Goal: Task Accomplishment & Management: Manage account settings

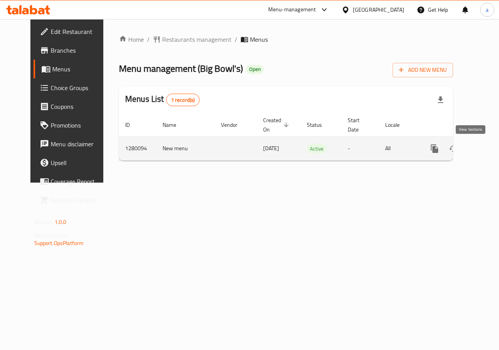
click at [488, 149] on icon "enhanced table" at bounding box center [491, 148] width 7 height 7
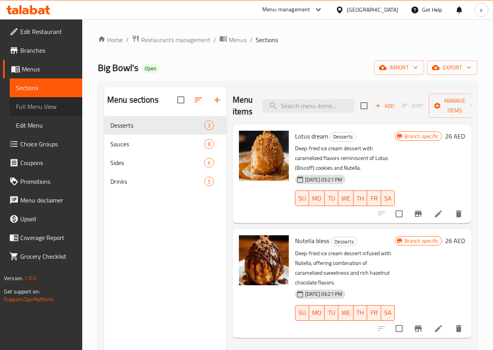
click at [34, 102] on span "Full Menu View" at bounding box center [46, 106] width 60 height 9
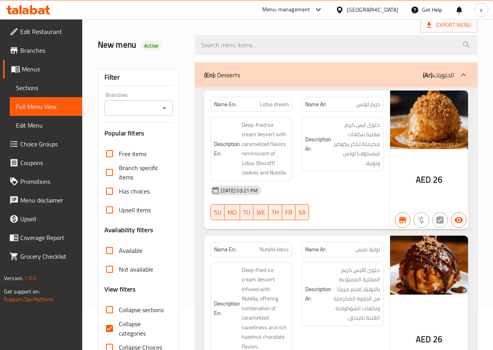
scroll to position [117, 0]
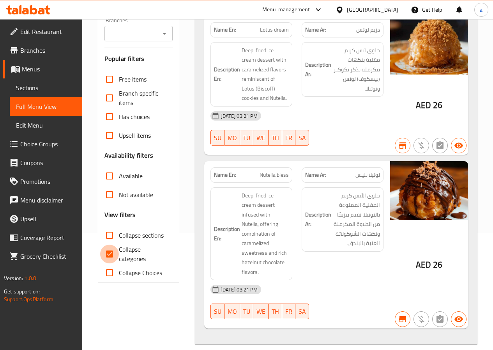
click at [113, 256] on input "Collapse categories" at bounding box center [109, 254] width 19 height 19
checkbox input "false"
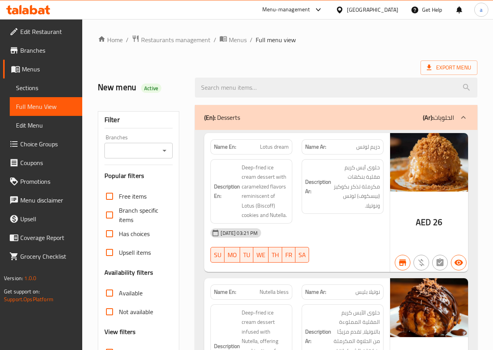
scroll to position [85, 0]
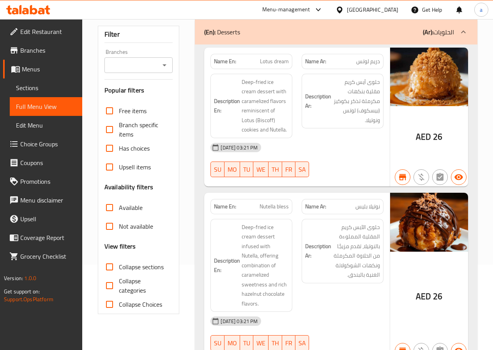
click at [62, 47] on span "Branches" at bounding box center [48, 50] width 56 height 9
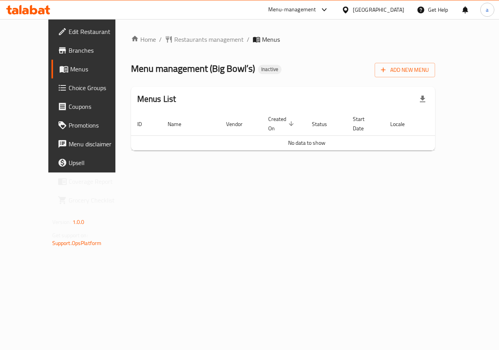
click at [69, 54] on span "Branches" at bounding box center [97, 50] width 57 height 9
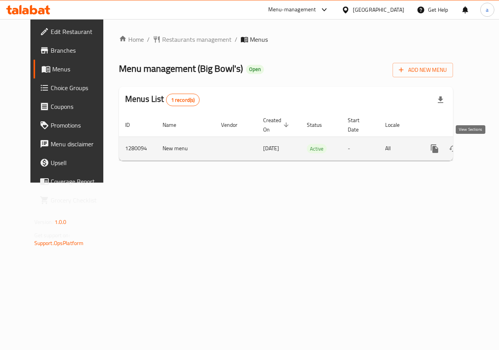
click at [482, 145] on link "enhanced table" at bounding box center [491, 148] width 19 height 19
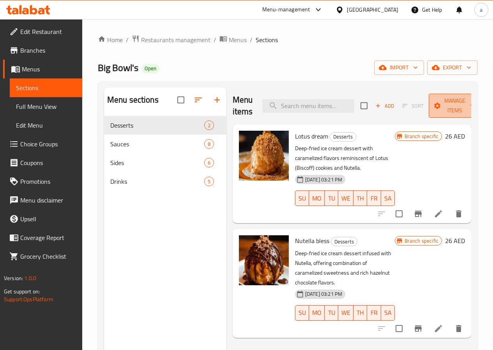
click at [469, 108] on icon "button" at bounding box center [473, 106] width 8 height 8
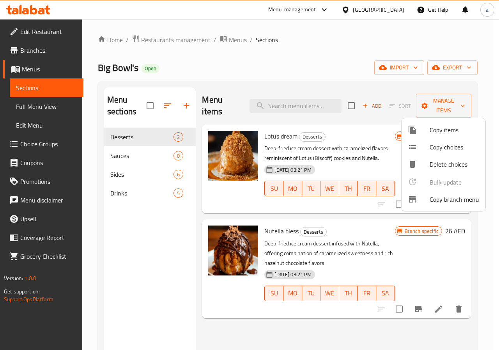
click at [454, 198] on span "Copy branch menu" at bounding box center [455, 199] width 50 height 9
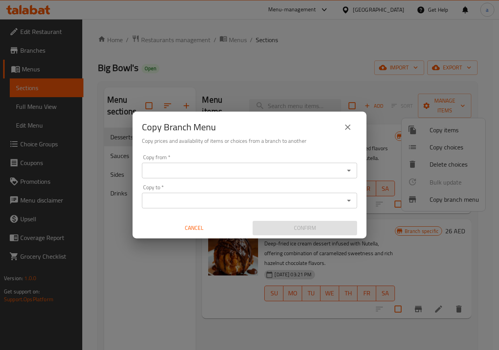
click at [268, 169] on input "Copy from   *" at bounding box center [243, 170] width 198 height 11
click at [348, 126] on icon "close" at bounding box center [347, 126] width 9 height 9
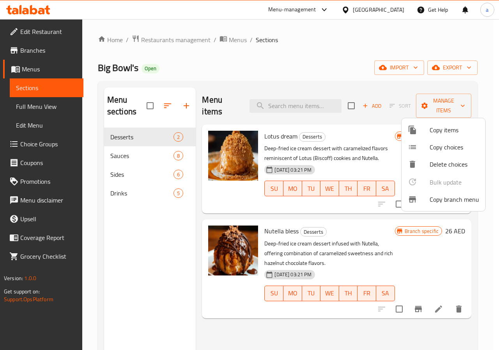
click at [446, 197] on span "Copy branch menu" at bounding box center [455, 199] width 50 height 9
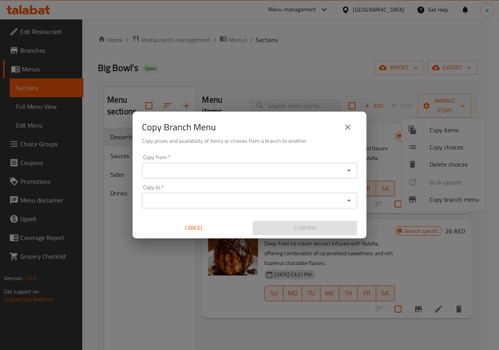
click at [278, 165] on div "Copy from *" at bounding box center [249, 171] width 215 height 16
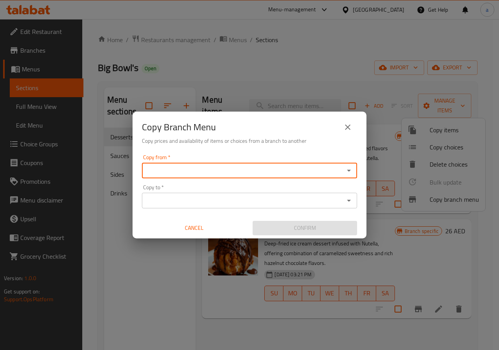
click at [278, 170] on input "Copy from   *" at bounding box center [243, 170] width 198 height 11
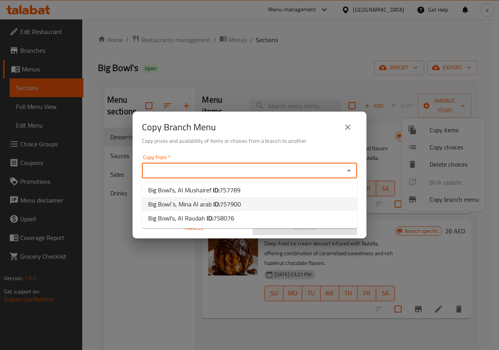
click at [221, 205] on span "757900" at bounding box center [230, 204] width 21 height 12
type input "Big Bowl`s, Mina Al arab"
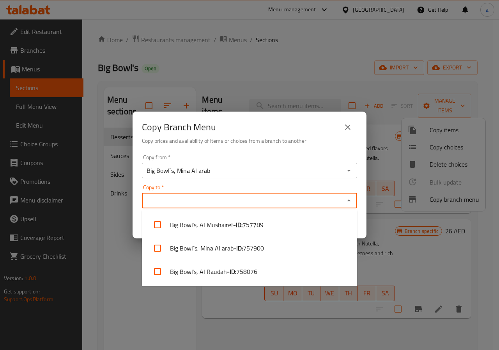
click at [242, 204] on input "Copy to   *" at bounding box center [243, 200] width 198 height 11
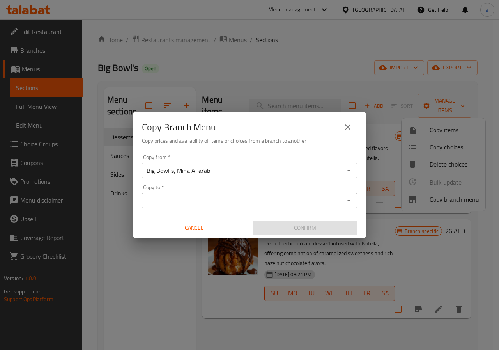
click at [215, 200] on input "Copy to   *" at bounding box center [243, 200] width 198 height 11
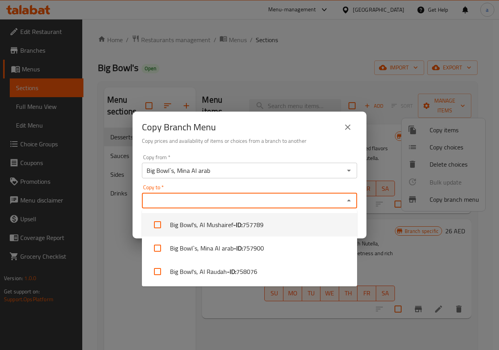
click at [345, 127] on icon "close" at bounding box center [347, 126] width 9 height 9
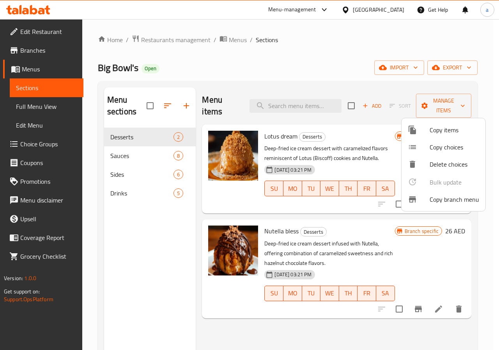
click at [450, 195] on span "Copy branch menu" at bounding box center [455, 199] width 50 height 9
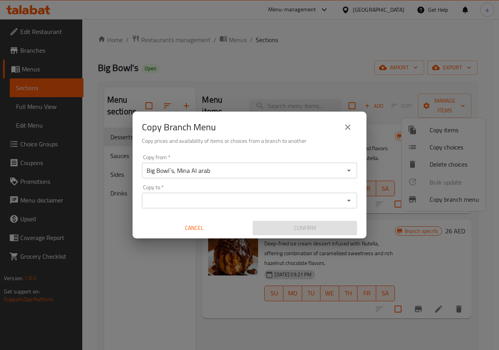
click at [287, 170] on input "Big Bowl`s, Mina Al arab" at bounding box center [243, 170] width 198 height 11
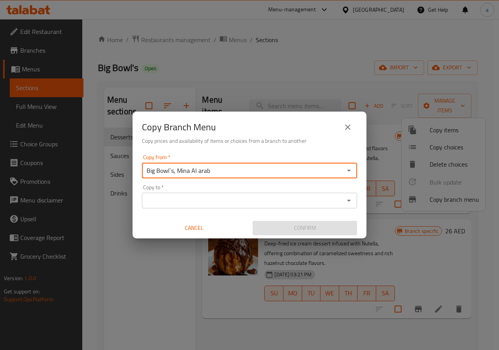
click at [275, 199] on input "Copy to   *" at bounding box center [243, 200] width 198 height 11
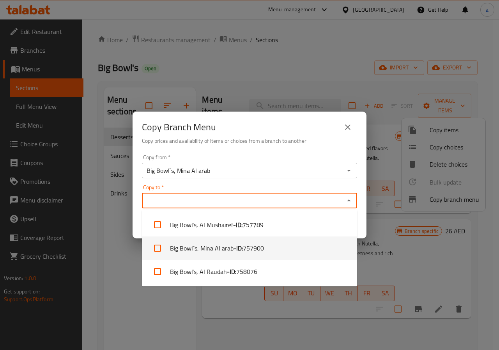
click at [354, 131] on button "close" at bounding box center [348, 127] width 19 height 19
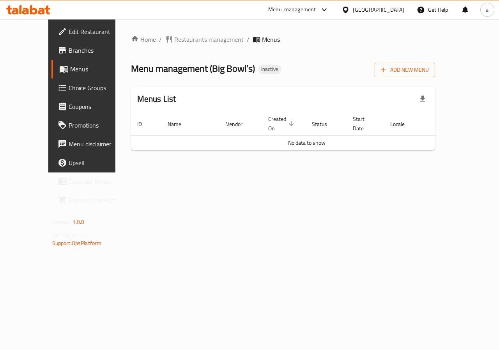
click at [69, 32] on span "Edit Restaurant" at bounding box center [97, 31] width 57 height 9
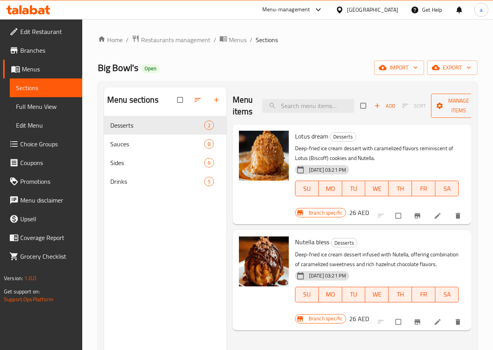
click at [473, 108] on icon "button" at bounding box center [477, 106] width 8 height 8
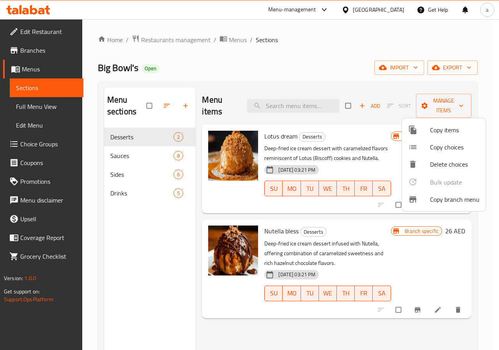
click at [449, 199] on span "Copy branch menu" at bounding box center [455, 199] width 50 height 9
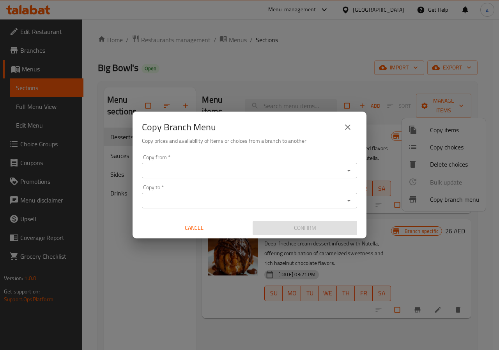
click at [254, 160] on div "Copy from   * Copy from *" at bounding box center [249, 166] width 215 height 24
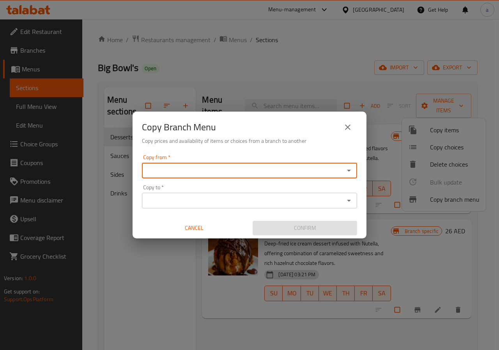
click at [254, 164] on div "Copy from *" at bounding box center [249, 171] width 215 height 16
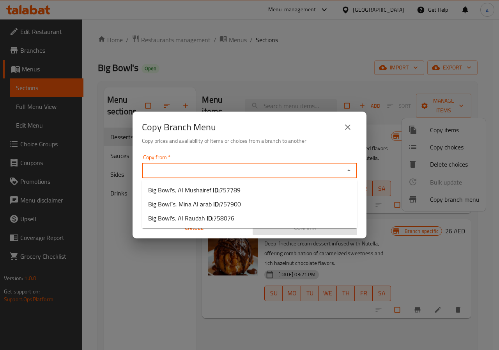
click at [338, 173] on input "Copy from   *" at bounding box center [243, 170] width 198 height 11
click at [357, 126] on button "close" at bounding box center [348, 127] width 19 height 19
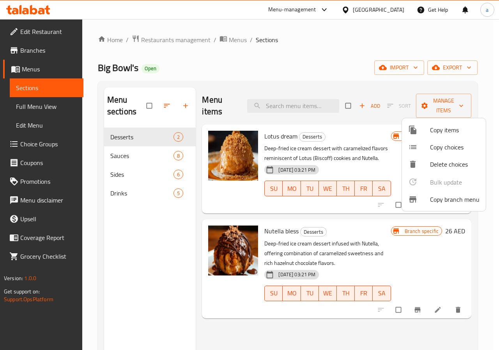
click at [55, 44] on div at bounding box center [249, 175] width 499 height 350
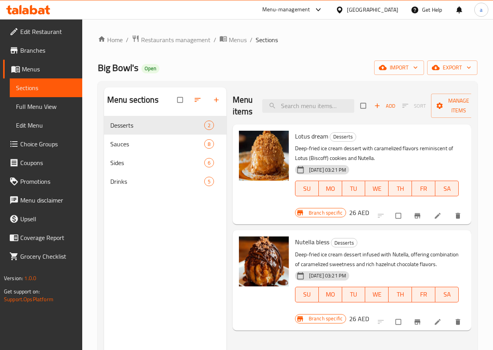
click at [51, 46] on span "Branches" at bounding box center [48, 50] width 56 height 9
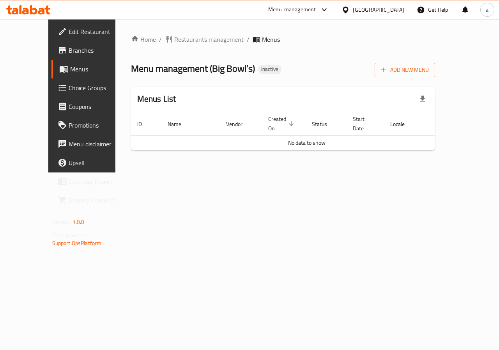
click at [69, 33] on span "Edit Restaurant" at bounding box center [97, 31] width 57 height 9
click at [69, 48] on span "Branches" at bounding box center [97, 50] width 57 height 9
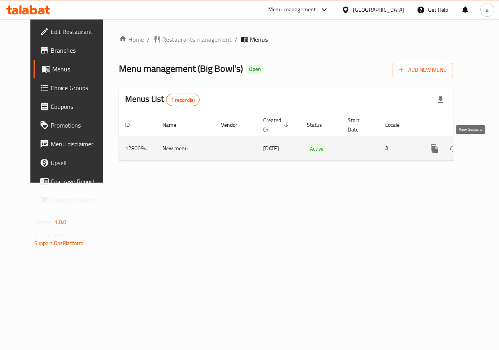
click at [488, 147] on icon "enhanced table" at bounding box center [491, 148] width 7 height 7
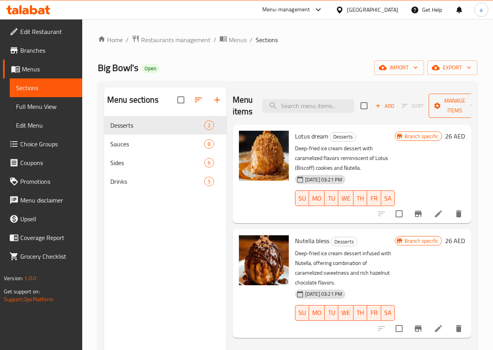
click at [449, 107] on span "Manage items" at bounding box center [455, 106] width 40 height 20
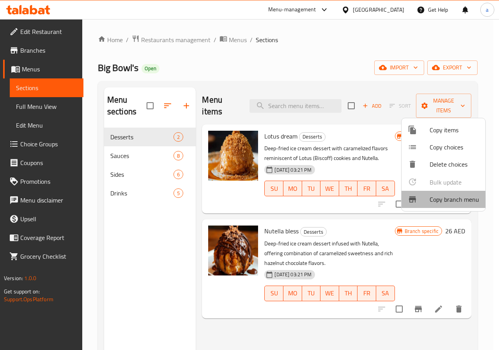
click at [443, 202] on span "Copy branch menu" at bounding box center [455, 199] width 50 height 9
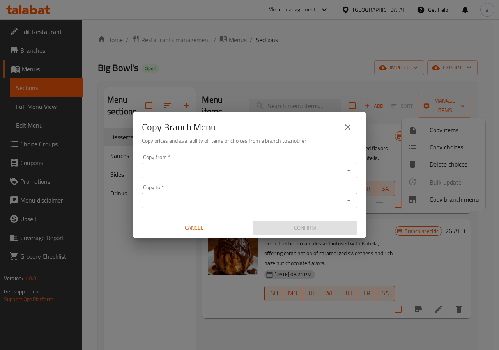
click at [348, 127] on icon "close" at bounding box center [347, 126] width 5 height 5
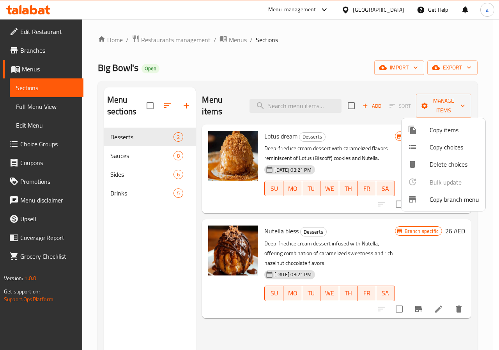
click at [415, 129] on icon at bounding box center [412, 129] width 9 height 9
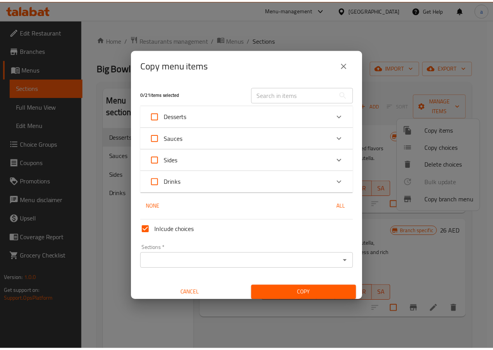
scroll to position [5, 0]
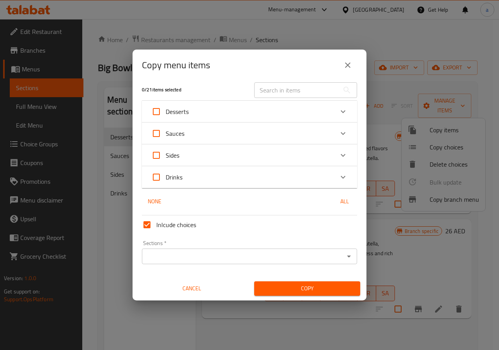
click at [319, 256] on input "Sections   *" at bounding box center [243, 256] width 198 height 11
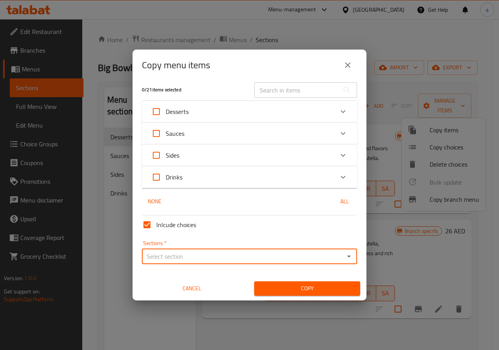
click at [322, 251] on input "Sections   *" at bounding box center [243, 256] width 198 height 11
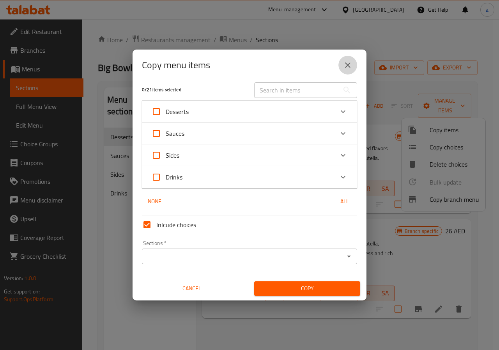
click at [344, 69] on icon "close" at bounding box center [347, 64] width 9 height 9
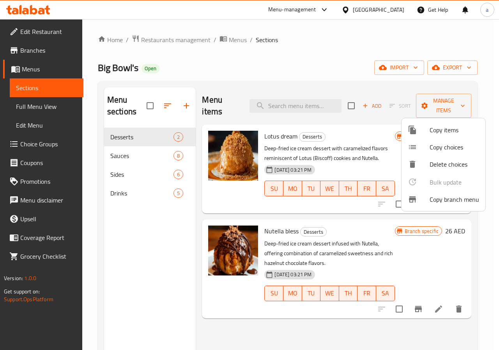
click at [330, 68] on div at bounding box center [249, 175] width 499 height 350
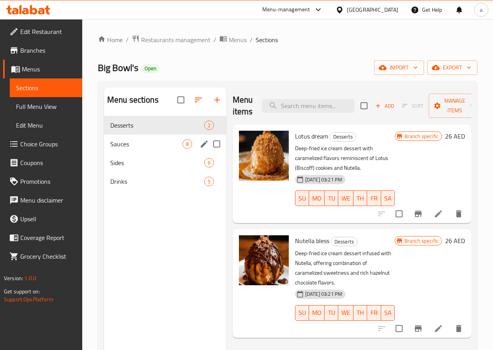
click at [126, 149] on span "Sauces" at bounding box center [146, 143] width 72 height 9
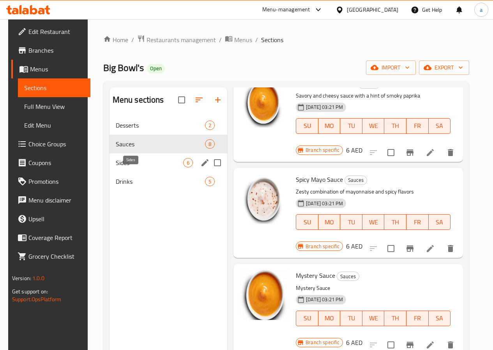
click at [133, 167] on span "Sides" at bounding box center [149, 162] width 67 height 9
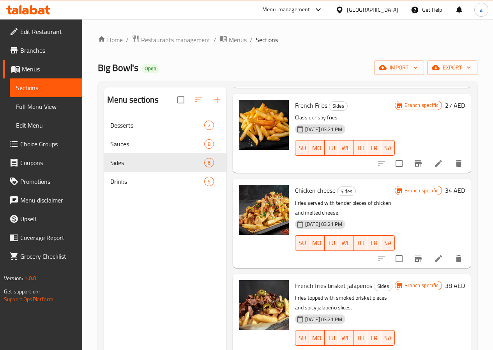
click at [53, 72] on span "Menus" at bounding box center [49, 68] width 54 height 9
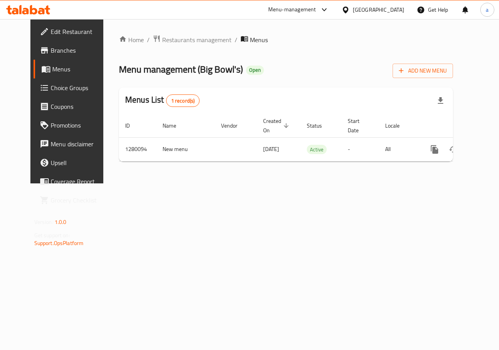
click at [52, 69] on span "Menus" at bounding box center [79, 68] width 55 height 9
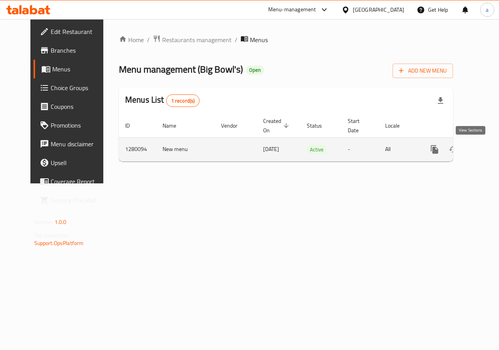
click at [488, 148] on icon "enhanced table" at bounding box center [491, 149] width 7 height 7
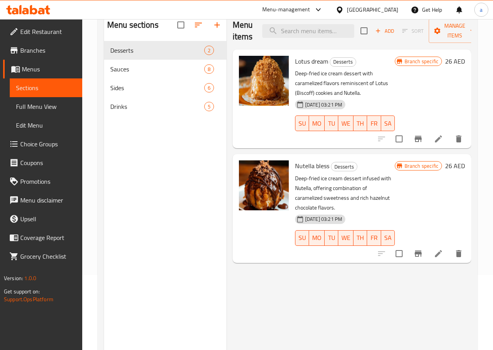
scroll to position [78, 0]
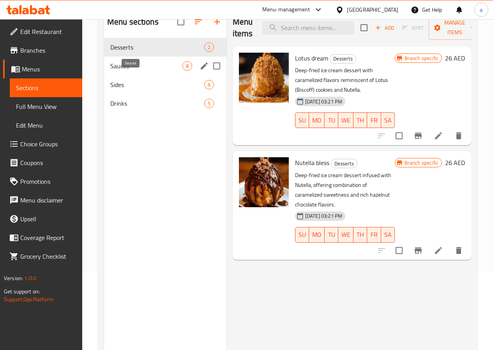
click at [136, 71] on span "Sauces" at bounding box center [146, 65] width 72 height 9
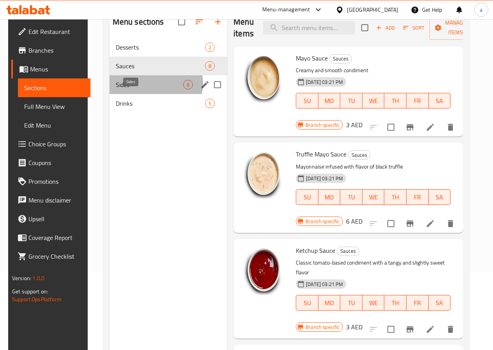
click at [145, 89] on span "Sides" at bounding box center [149, 84] width 67 height 9
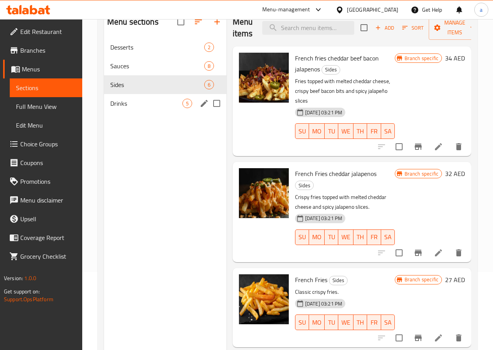
click at [144, 108] on span "Drinks" at bounding box center [146, 103] width 72 height 9
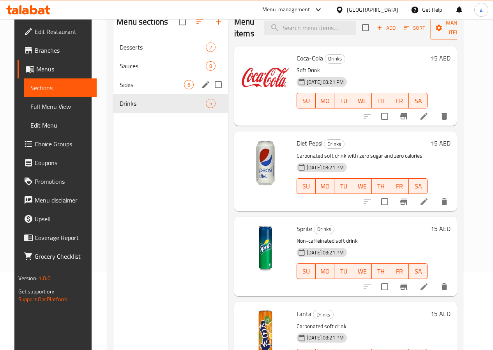
click at [119, 94] on div "Sides 6" at bounding box center [171, 84] width 115 height 19
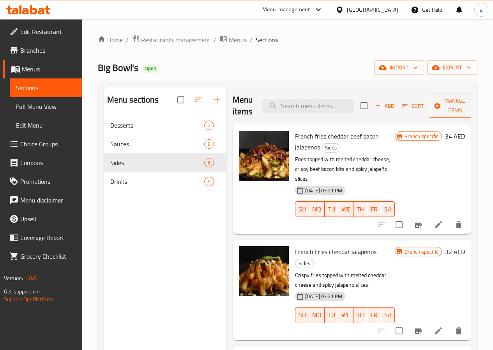
click at [435, 111] on span "Manage items" at bounding box center [455, 106] width 40 height 20
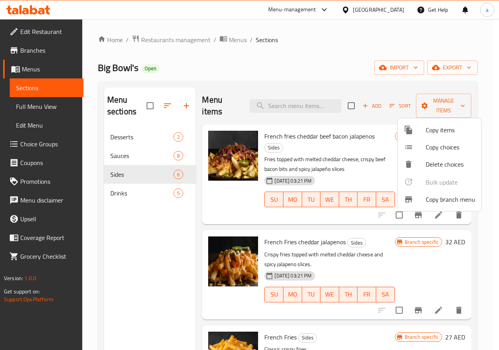
click at [307, 89] on div at bounding box center [249, 175] width 499 height 350
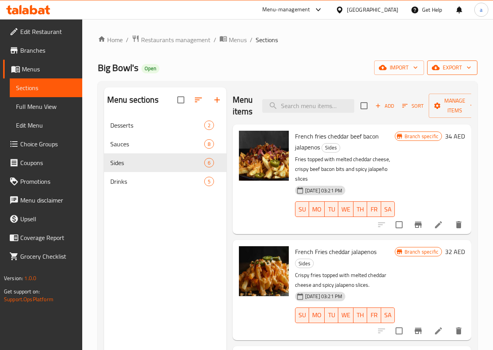
click at [440, 73] on button "export" at bounding box center [452, 67] width 50 height 14
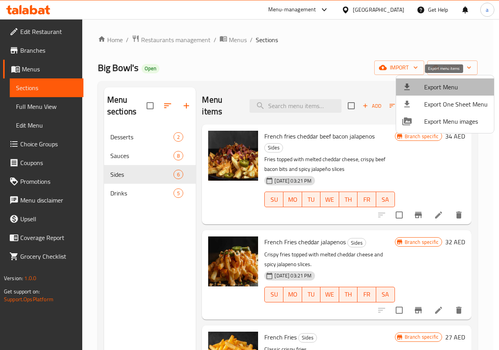
click at [450, 85] on span "Export Menu" at bounding box center [456, 86] width 64 height 9
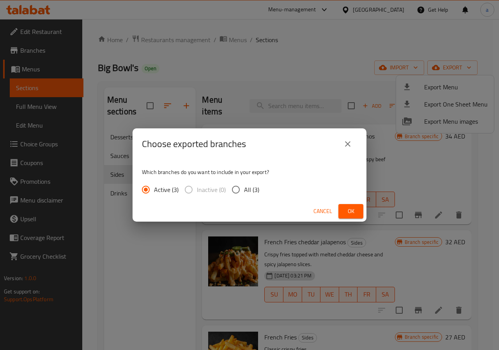
click at [249, 193] on span "All (3)" at bounding box center [251, 189] width 15 height 9
click at [244, 193] on input "All (3)" at bounding box center [236, 189] width 16 height 16
radio input "true"
click at [342, 209] on button "Ok" at bounding box center [351, 211] width 25 height 14
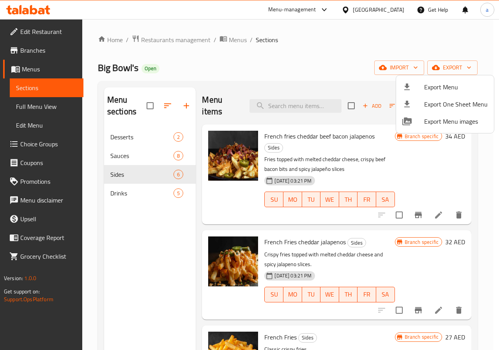
click at [231, 66] on div at bounding box center [249, 175] width 499 height 350
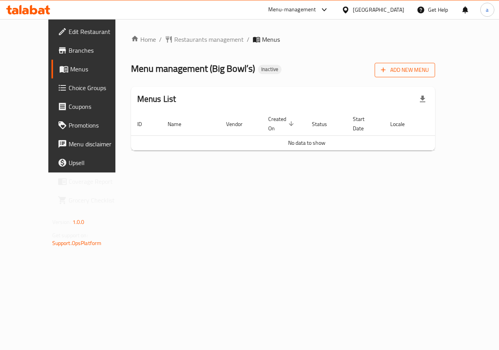
click at [429, 73] on span "Add New Menu" at bounding box center [405, 70] width 48 height 10
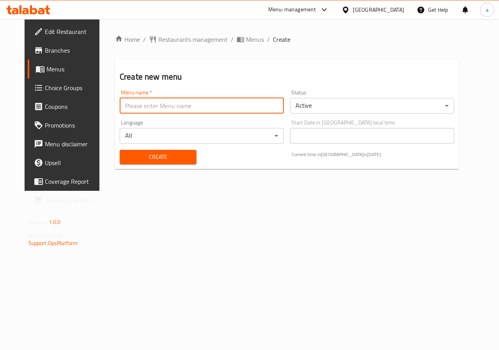
click at [187, 110] on input "text" at bounding box center [202, 106] width 164 height 16
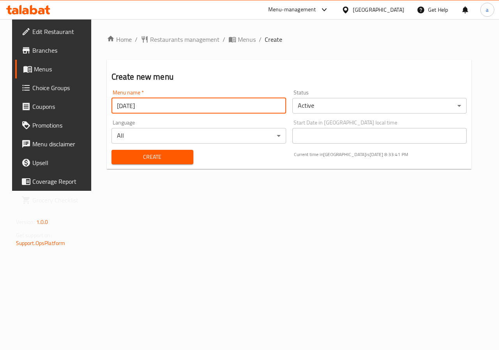
click at [114, 103] on input "09/07/2025" at bounding box center [199, 106] width 175 height 16
type input "09/10/2025"
click at [152, 159] on span "Create" at bounding box center [152, 157] width 69 height 10
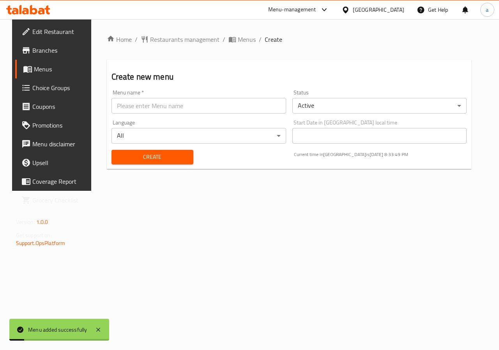
click at [34, 71] on span "Menus" at bounding box center [61, 68] width 55 height 9
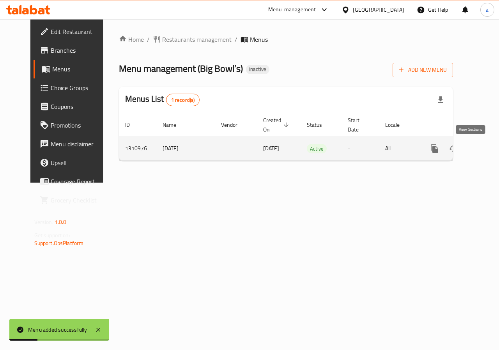
click at [486, 149] on icon "enhanced table" at bounding box center [490, 148] width 9 height 9
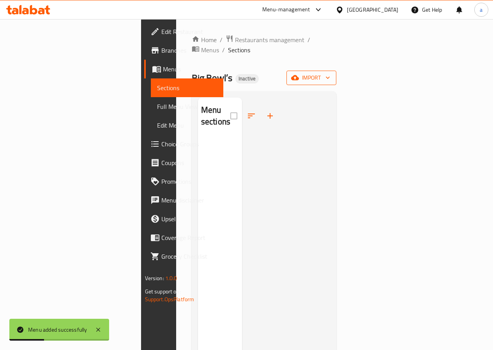
click at [337, 71] on button "import" at bounding box center [312, 78] width 50 height 14
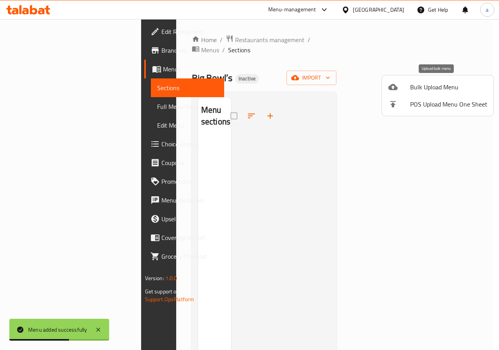
click at [430, 92] on span "Bulk Upload Menu" at bounding box center [448, 86] width 77 height 9
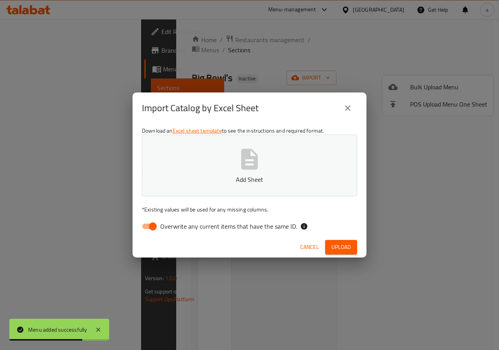
click at [147, 223] on input "Overwrite any current items that have the same ID." at bounding box center [153, 226] width 44 height 15
checkbox input "false"
click at [229, 187] on button "Add Sheet" at bounding box center [249, 166] width 215 height 62
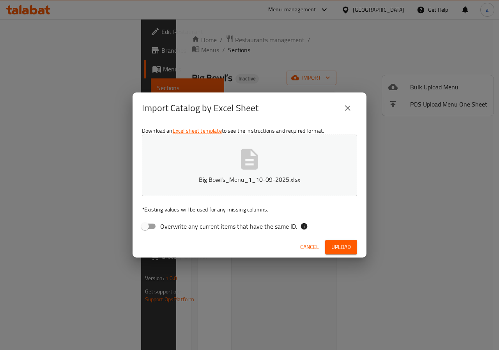
click at [337, 240] on button "Upload" at bounding box center [341, 247] width 32 height 14
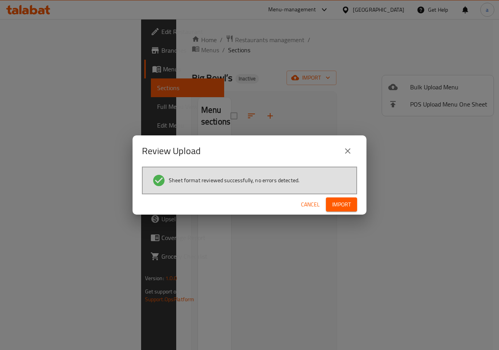
click at [341, 211] on button "Import" at bounding box center [341, 204] width 31 height 14
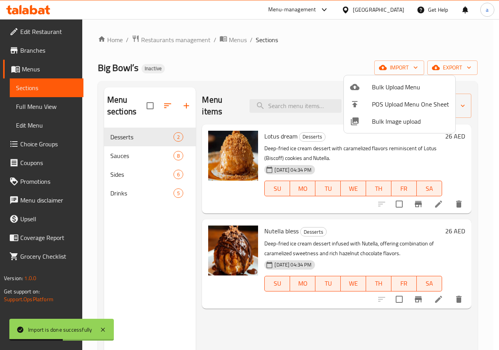
click at [282, 58] on div at bounding box center [249, 175] width 499 height 350
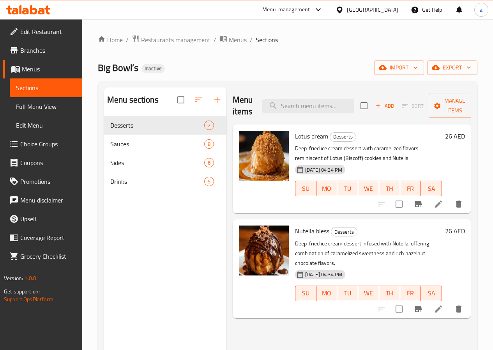
click at [25, 102] on span "Full Menu View" at bounding box center [46, 106] width 60 height 9
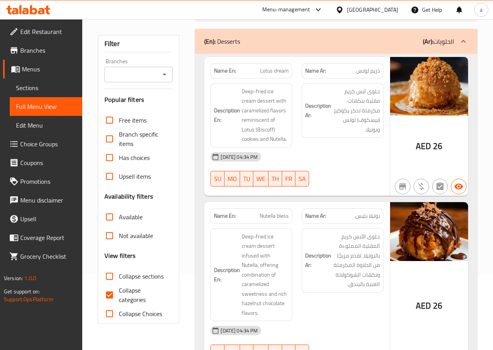
scroll to position [78, 0]
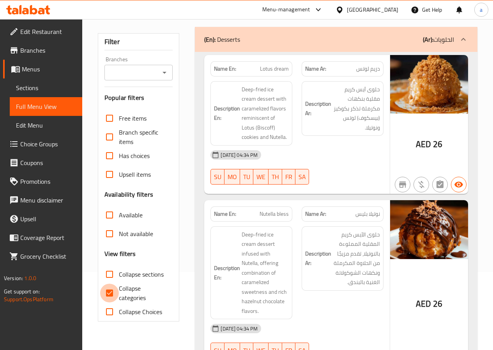
click at [112, 295] on input "Collapse categories" at bounding box center [109, 293] width 19 height 19
checkbox input "false"
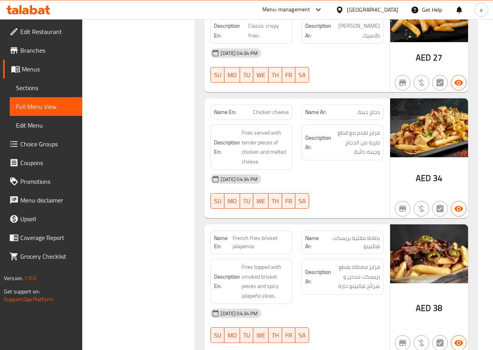
scroll to position [1694, 0]
